Goal: Task Accomplishment & Management: Manage account settings

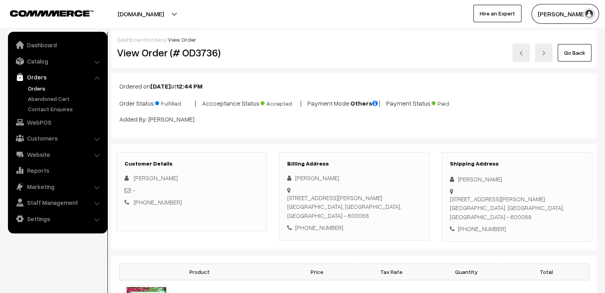
click at [582, 57] on link "Go Back" at bounding box center [575, 52] width 34 height 17
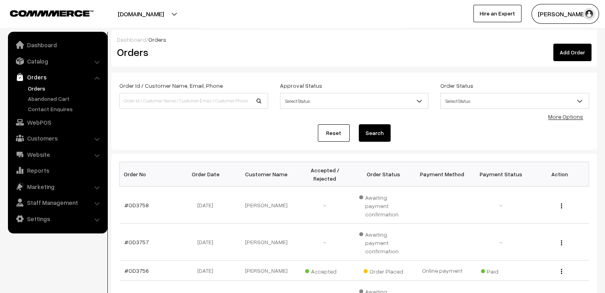
scroll to position [199, 0]
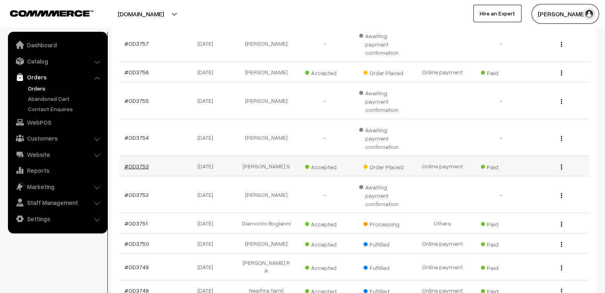
click at [135, 163] on link "#OD3753" at bounding box center [136, 166] width 24 height 7
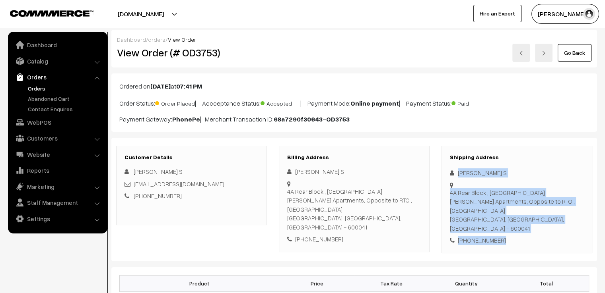
drag, startPoint x: 452, startPoint y: 171, endPoint x: 517, endPoint y: 233, distance: 89.4
click at [517, 233] on div "Shipping Address Mridula S 4A Rear Block , Sri Sai Subhodaya Apartments, Opposi…" at bounding box center [516, 200] width 151 height 108
copy div "Mridula S 4A Rear Block , Sri Sai Subhodaya Apartments, Opposite to RTO ,Thiruv…"
click at [579, 55] on link "Go Back" at bounding box center [575, 52] width 34 height 17
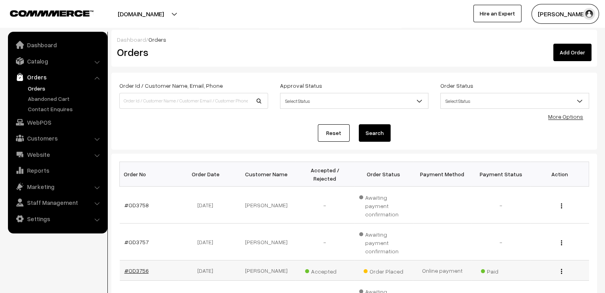
click at [141, 268] on link "#OD3756" at bounding box center [136, 271] width 24 height 7
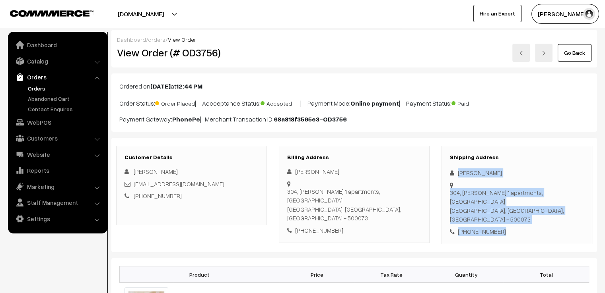
drag, startPoint x: 457, startPoint y: 169, endPoint x: 525, endPoint y: 224, distance: 87.4
click at [525, 224] on div "Shipping Address Deepa M [STREET_ADDRESS] [PHONE_NUMBER]" at bounding box center [516, 195] width 151 height 99
copy div "[STREET_ADDRESS][PERSON_NAME] - 500073 [PHONE_NUMBER]"
click at [568, 47] on link "Go Back" at bounding box center [575, 52] width 34 height 17
